Goal: Transaction & Acquisition: Purchase product/service

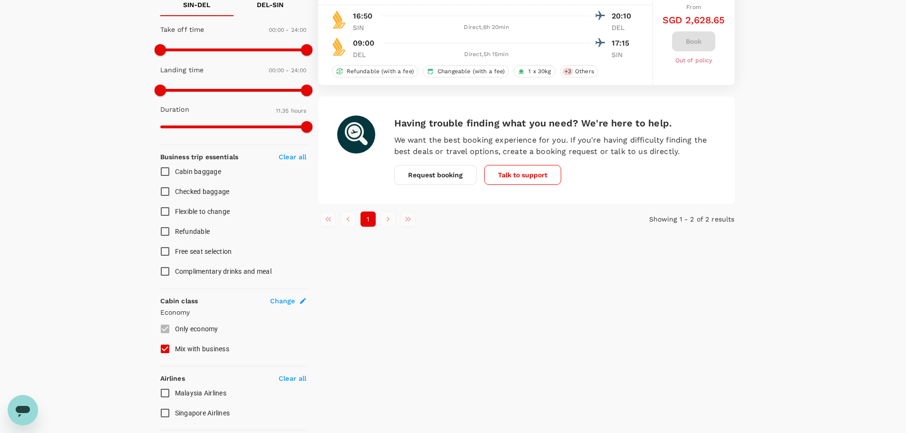
type input "1100"
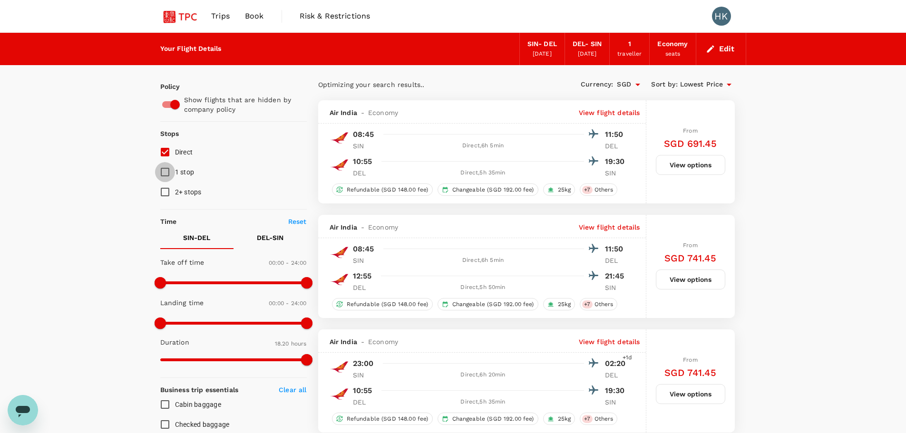
click at [168, 174] on input "1 stop" at bounding box center [165, 172] width 20 height 20
checkbox input "true"
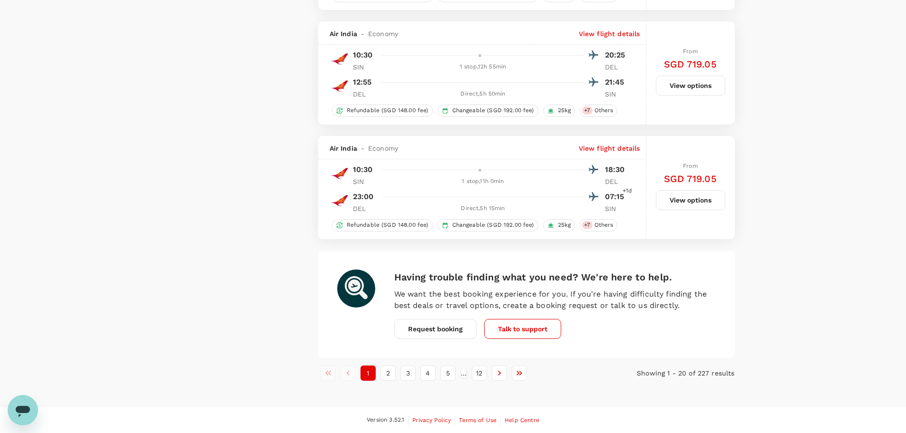
type input "1375"
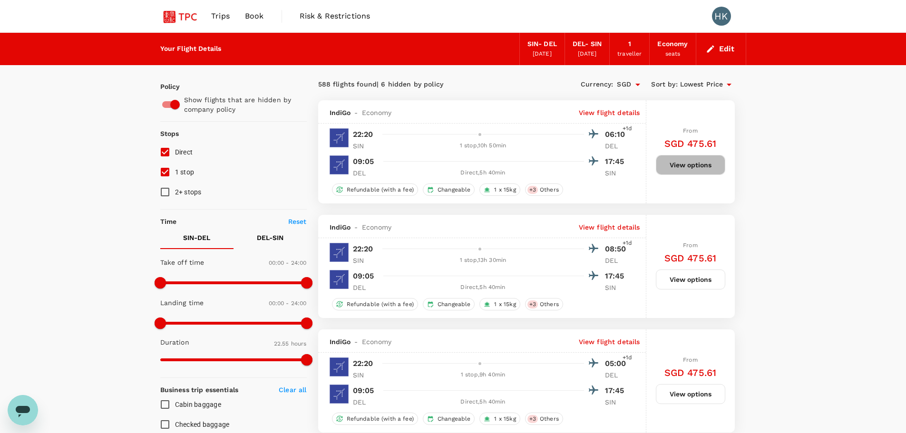
click at [702, 161] on button "View options" at bounding box center [690, 165] width 69 height 20
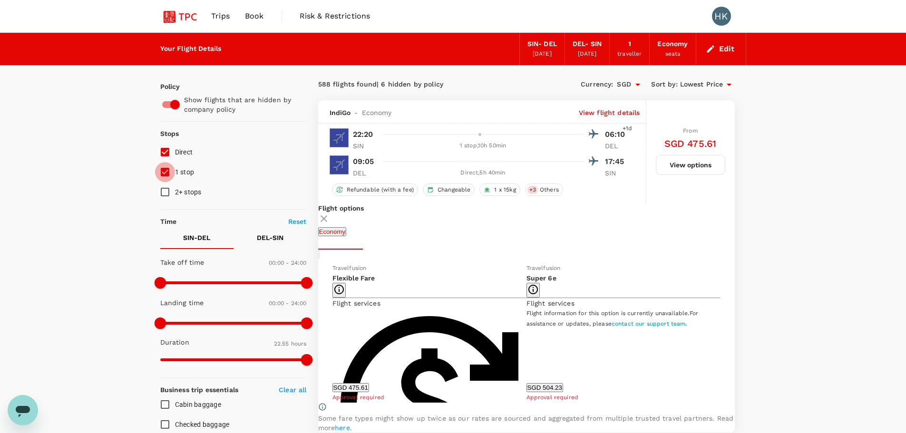
click at [166, 169] on input "1 stop" at bounding box center [165, 172] width 20 height 20
checkbox input "false"
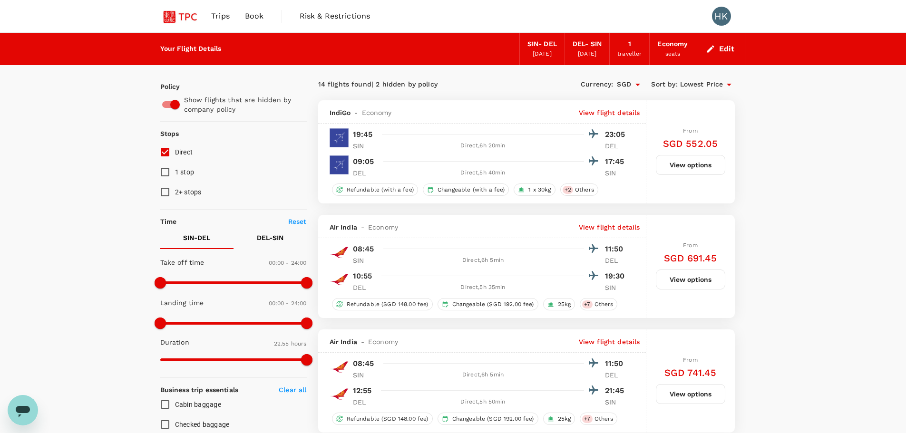
click at [693, 162] on button "View options" at bounding box center [690, 165] width 69 height 20
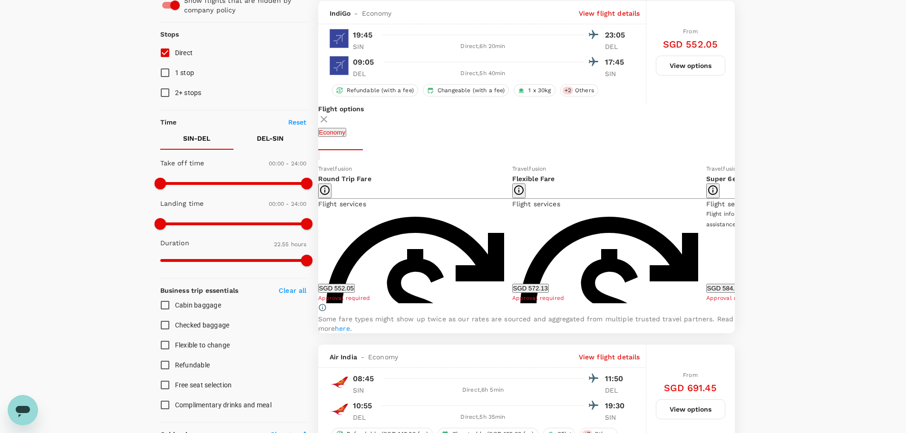
scroll to position [100, 0]
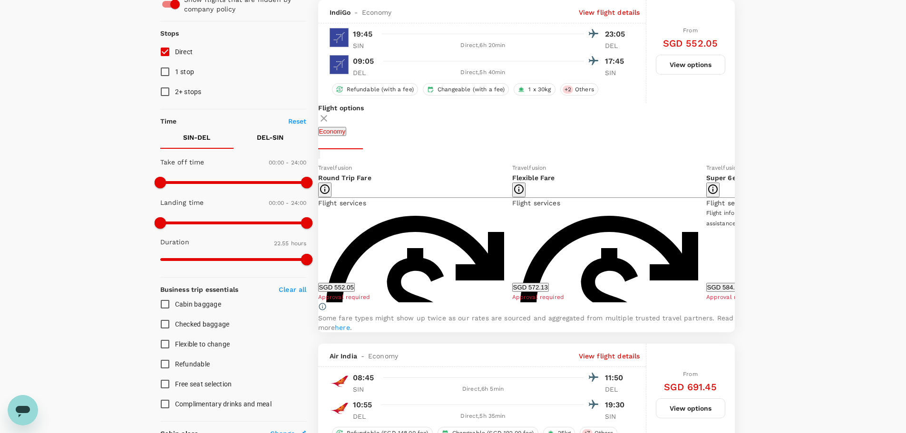
click at [738, 237] on icon at bounding box center [743, 233] width 10 height 10
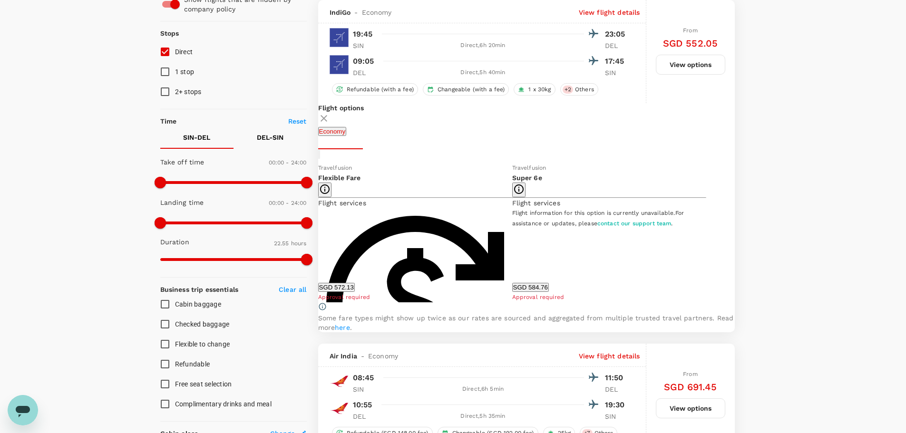
click at [316, 237] on icon at bounding box center [311, 233] width 10 height 10
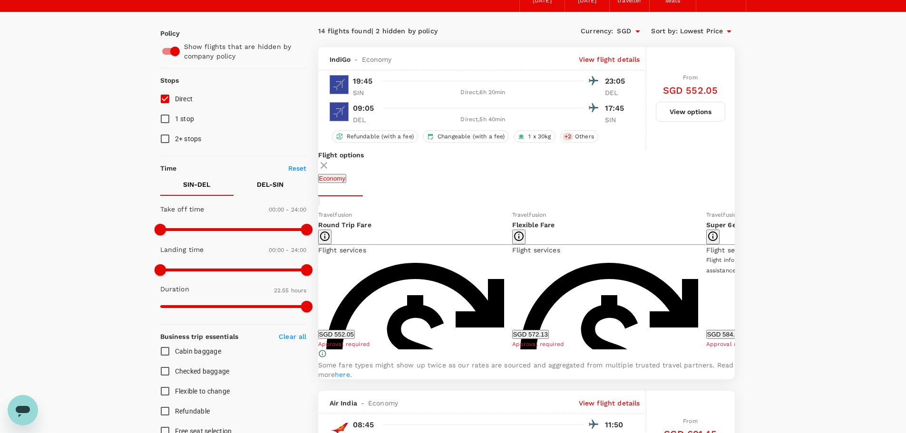
scroll to position [53, 0]
click at [355, 340] on button "SGD 552.05" at bounding box center [336, 335] width 37 height 9
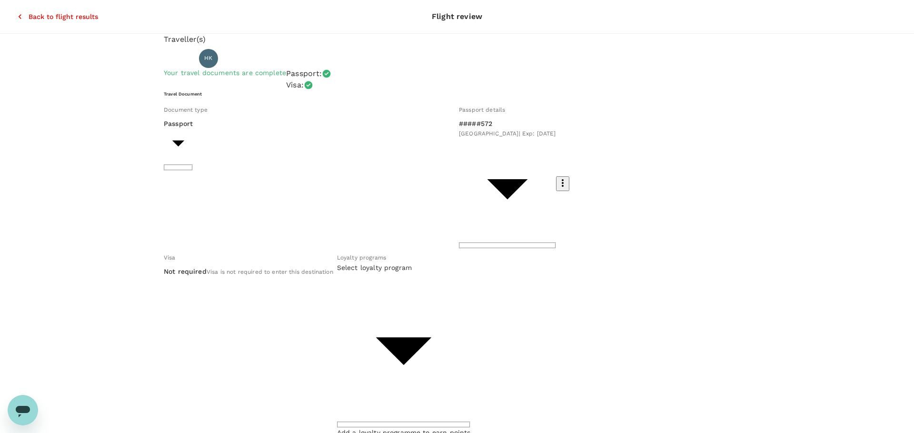
click at [502, 202] on body "Back to flight results Flight review Traveller(s) Traveller 1 : HK [PERSON_NAME…" at bounding box center [457, 395] width 914 height 790
click at [502, 202] on div at bounding box center [457, 216] width 914 height 433
click at [504, 205] on div at bounding box center [457, 216] width 914 height 433
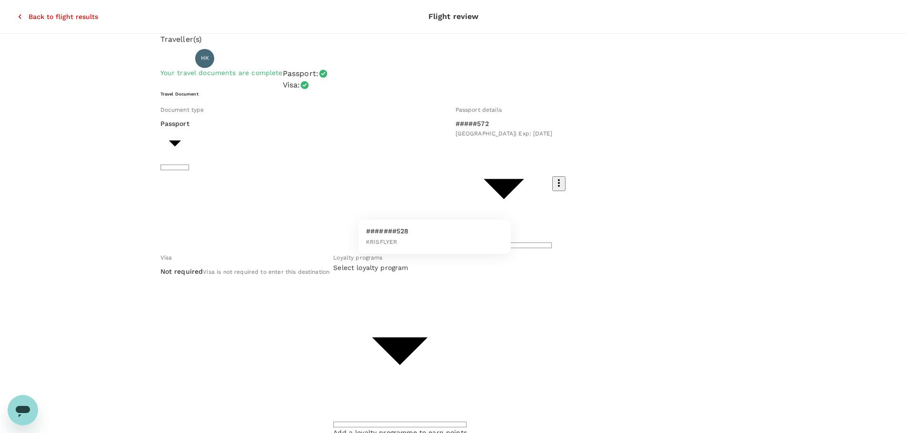
click at [439, 236] on li "#######528 KRISFLYER" at bounding box center [434, 237] width 152 height 27
type input "82945f17-804b-4a71-acb0-93b41e2e9dd3"
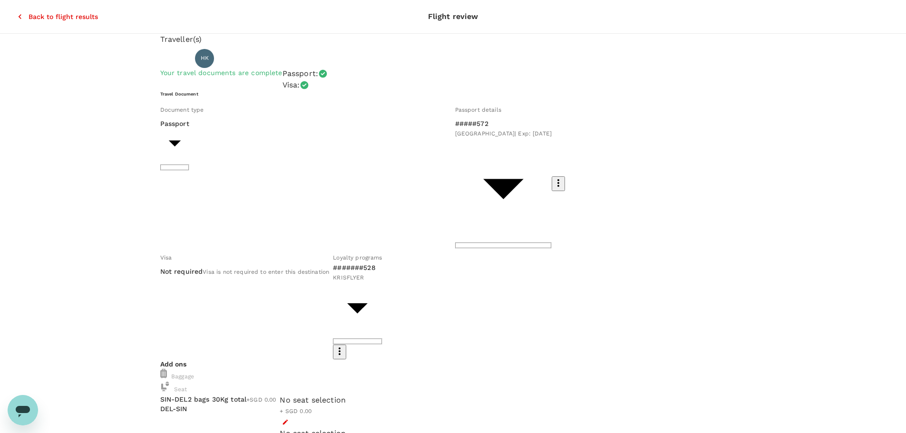
click at [288, 420] on icon "button" at bounding box center [285, 422] width 5 height 5
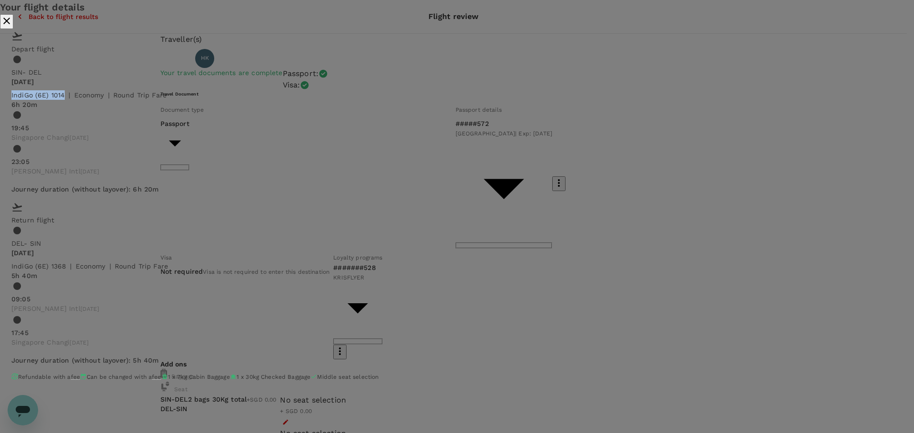
drag, startPoint x: 280, startPoint y: 106, endPoint x: 336, endPoint y: 100, distance: 56.0
click at [336, 100] on div "IndiGo (6E) 1014 | economy | Round Trip Fare" at bounding box center [455, 93] width 895 height 13
copy p "IndiGo (6E) 1014"
drag, startPoint x: 280, startPoint y: 259, endPoint x: 329, endPoint y: 256, distance: 49.5
click at [329, 256] on div "[DATE] IndiGo (6E) 1368 | economy | Round Trip Fare 5h 40m 09:05 [PERSON_NAME] …" at bounding box center [456, 298] width 891 height 100
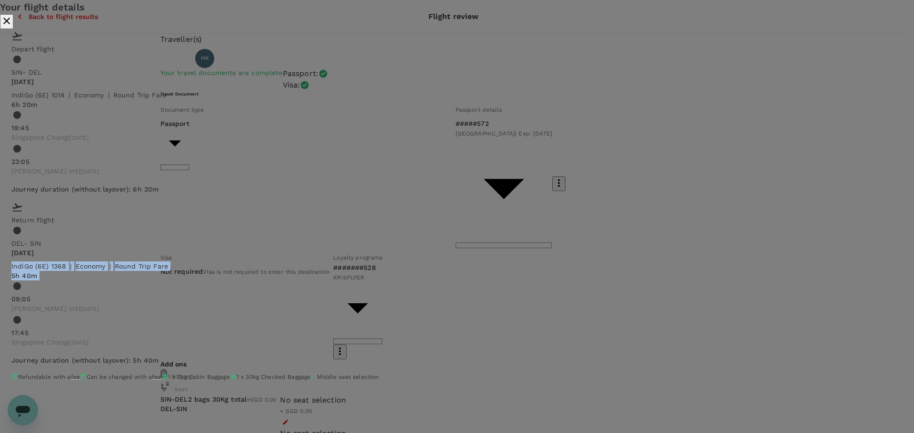
click at [329, 281] on div "09:05 [PERSON_NAME] Intl [DATE] 17:45 [GEOGRAPHIC_DATA] [GEOGRAPHIC_DATA] [DATE]" at bounding box center [456, 315] width 891 height 68
drag, startPoint x: 333, startPoint y: 258, endPoint x: 308, endPoint y: 254, distance: 24.6
click at [308, 254] on div "[DATE] IndiGo (6E) 1368 | economy | Round Trip Fare 5h 40m 09:05 [PERSON_NAME] …" at bounding box center [456, 298] width 891 height 100
click at [66, 262] on p "IndiGo (6E) 1368" at bounding box center [38, 267] width 55 height 10
drag, startPoint x: 279, startPoint y: 257, endPoint x: 332, endPoint y: 254, distance: 52.5
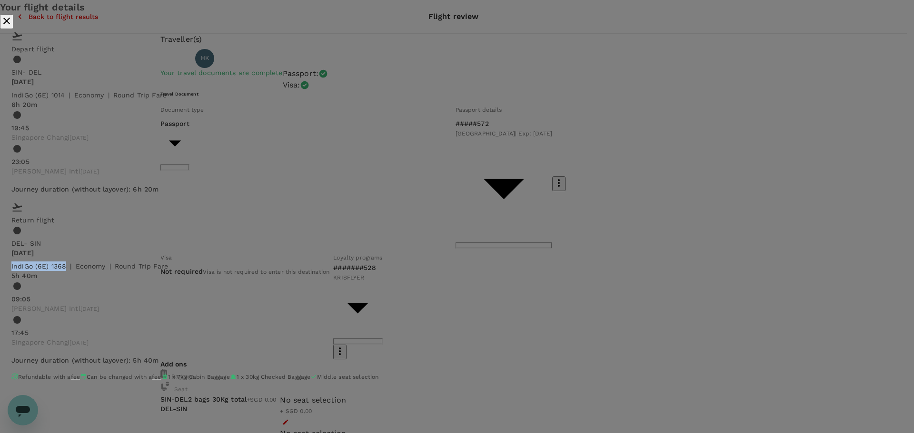
click at [66, 262] on p "IndiGo (6E) 1368" at bounding box center [38, 267] width 55 height 10
copy p "IndiGo (6E) 1368"
click at [88, 185] on div "Your flight details Depart flight SIN - DEL [DATE] IndiGo (6E) 1014 | economy |…" at bounding box center [457, 196] width 914 height 392
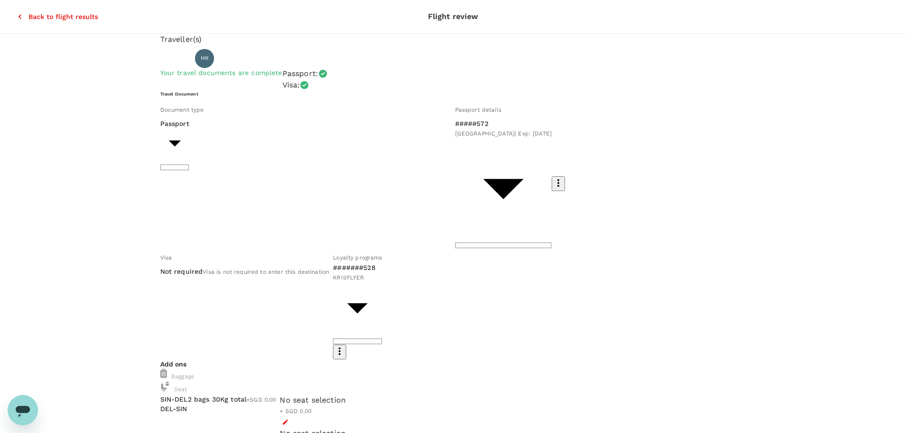
click at [15, 12] on icon "button" at bounding box center [20, 17] width 10 height 10
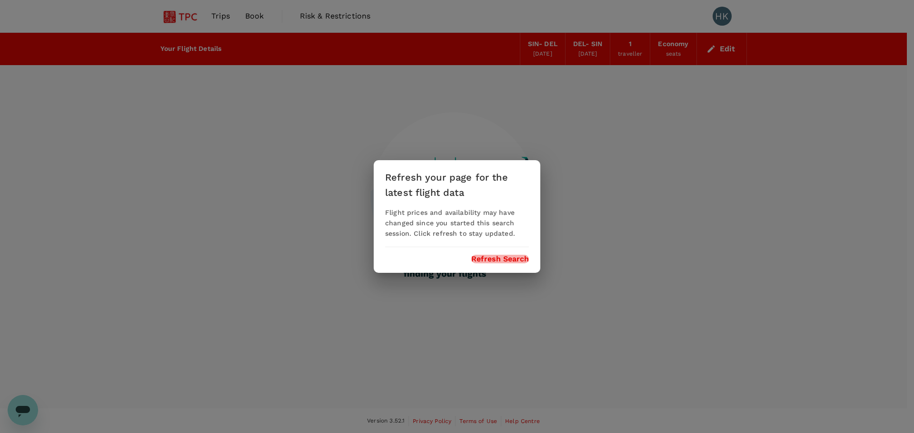
click at [490, 259] on button "Refresh Search" at bounding box center [500, 259] width 58 height 9
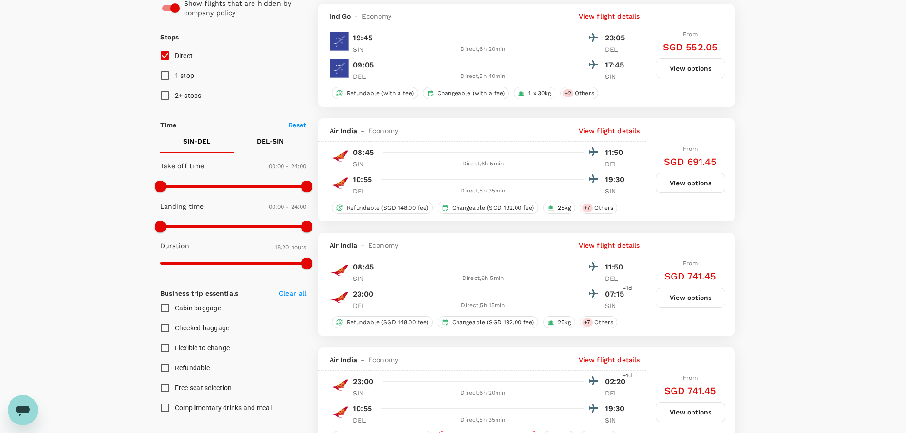
scroll to position [95, 0]
